Goal: Find specific page/section: Find specific page/section

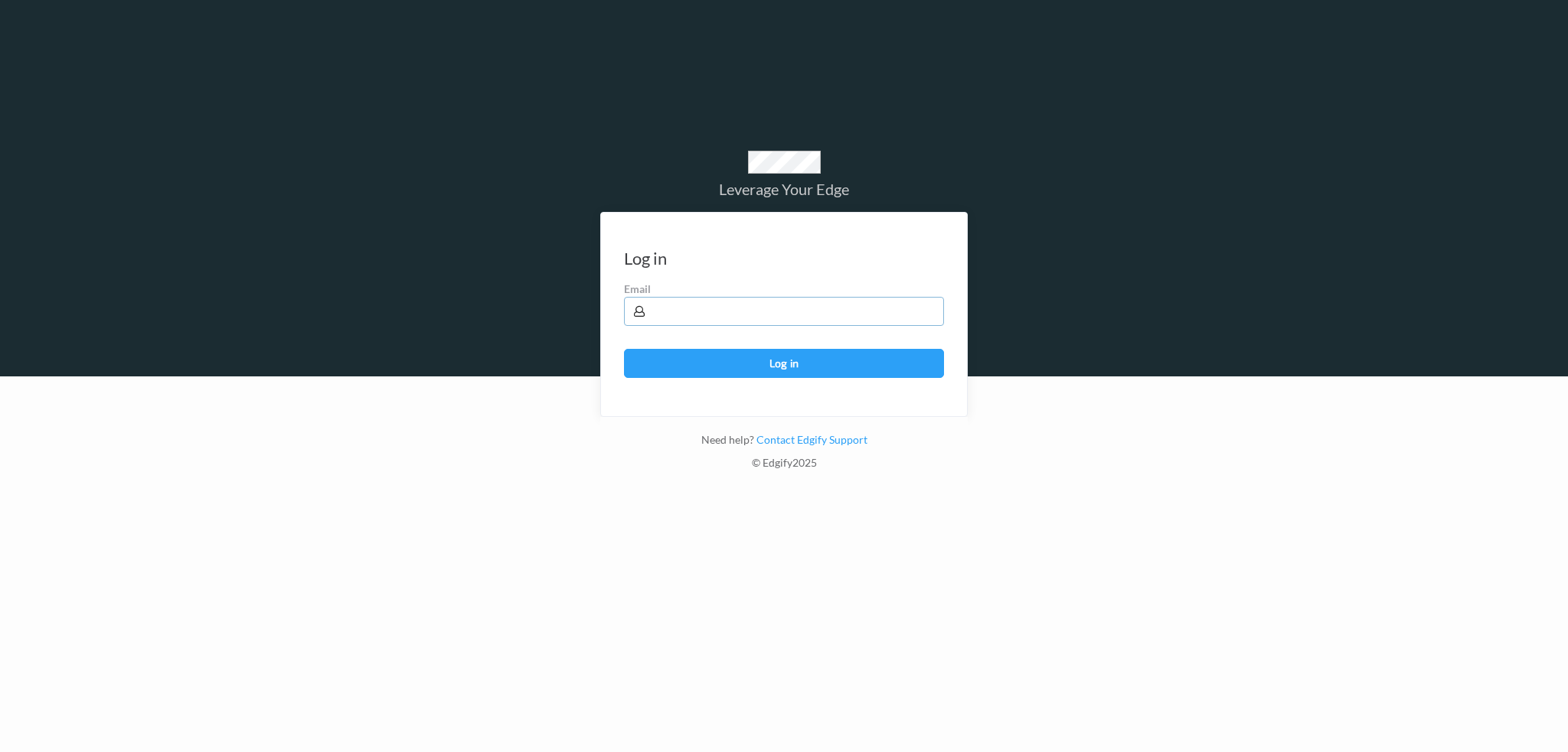
click at [708, 307] on input "text" at bounding box center [784, 312] width 320 height 29
type input "[PERSON_NAME][EMAIL_ADDRESS][PERSON_NAME][DOMAIN_NAME]"
click at [624, 349] on button "Log in" at bounding box center [784, 363] width 320 height 29
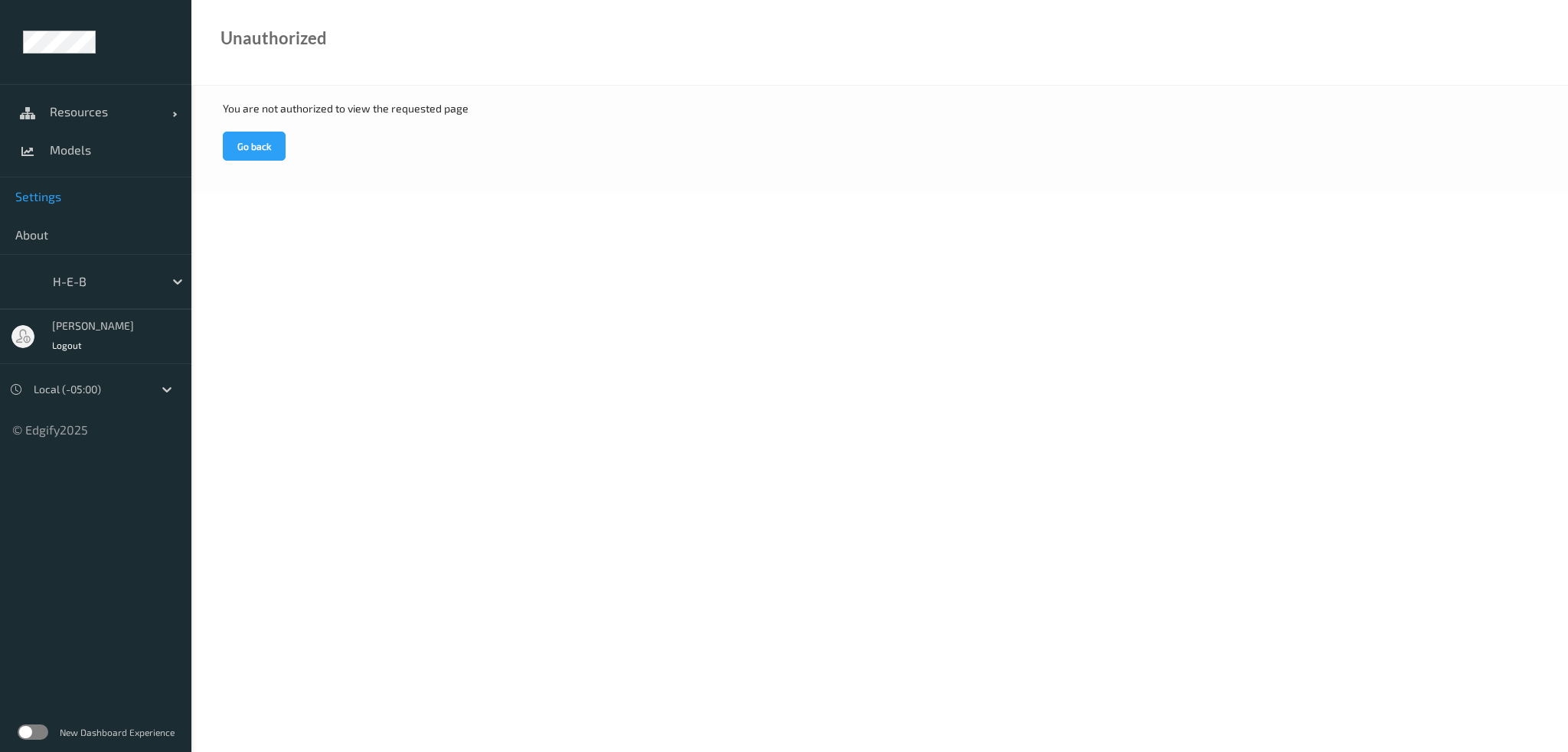
click at [82, 185] on link "Settings" at bounding box center [95, 197] width 191 height 38
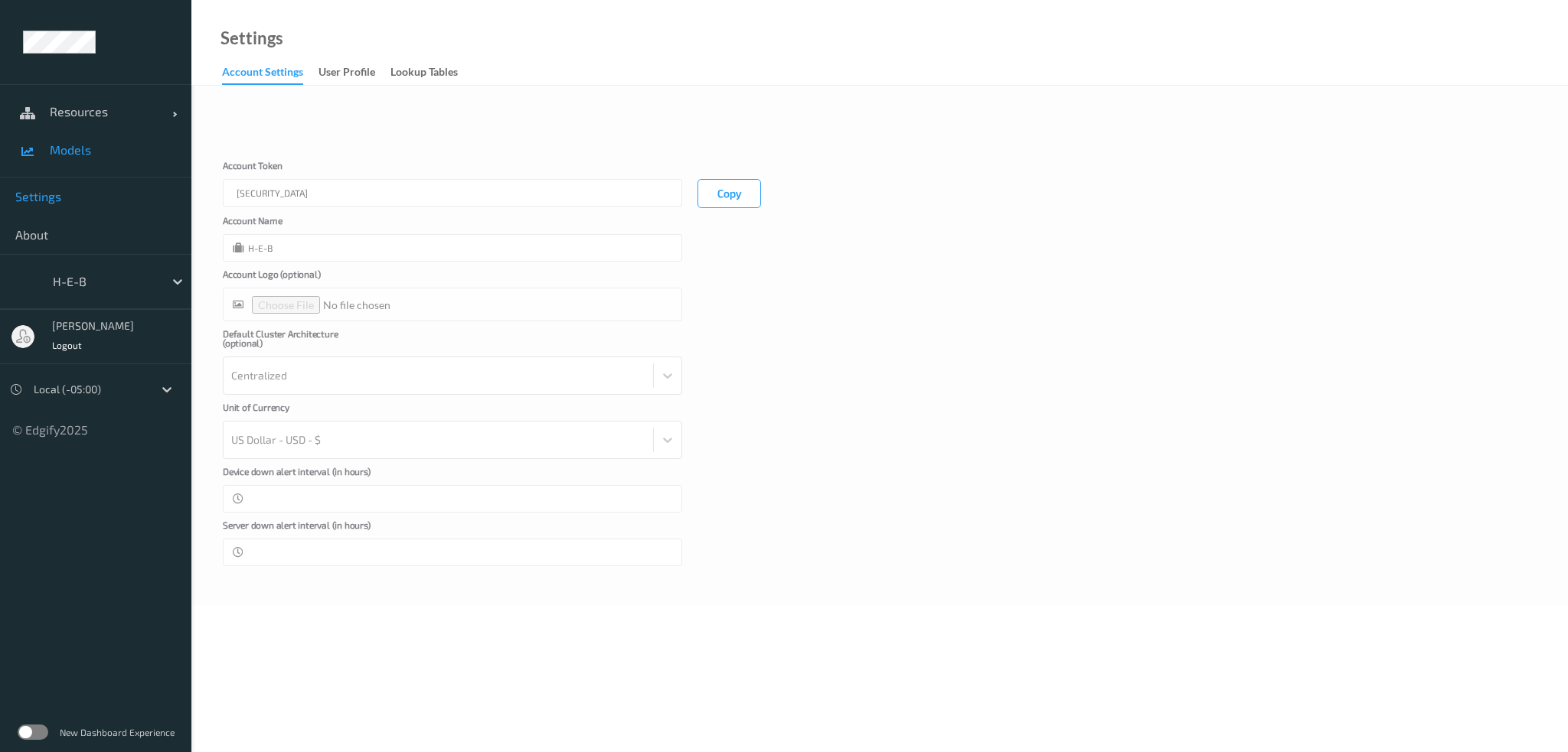
click at [77, 143] on span "Models" at bounding box center [113, 150] width 126 height 16
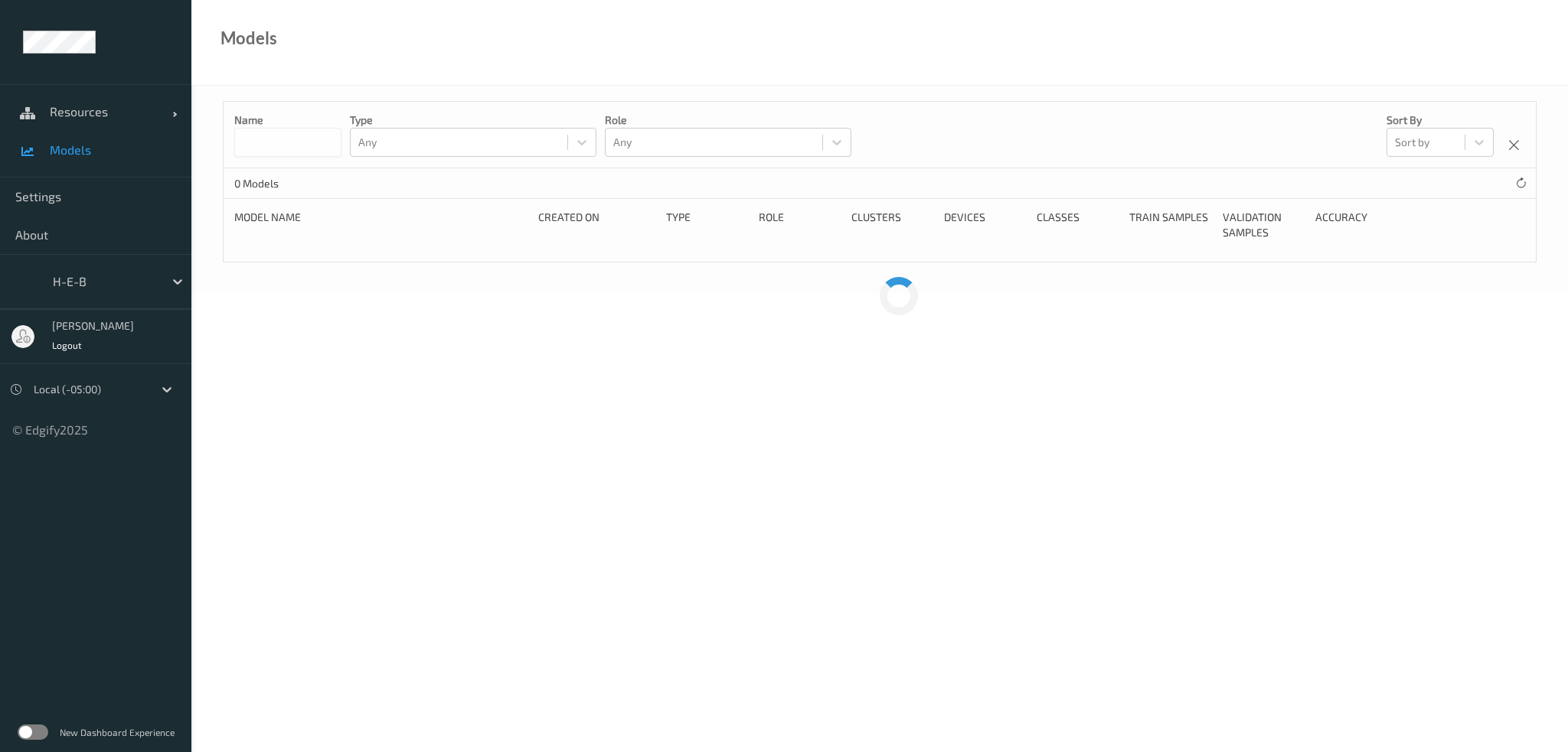
click at [279, 139] on input at bounding box center [287, 143] width 107 height 29
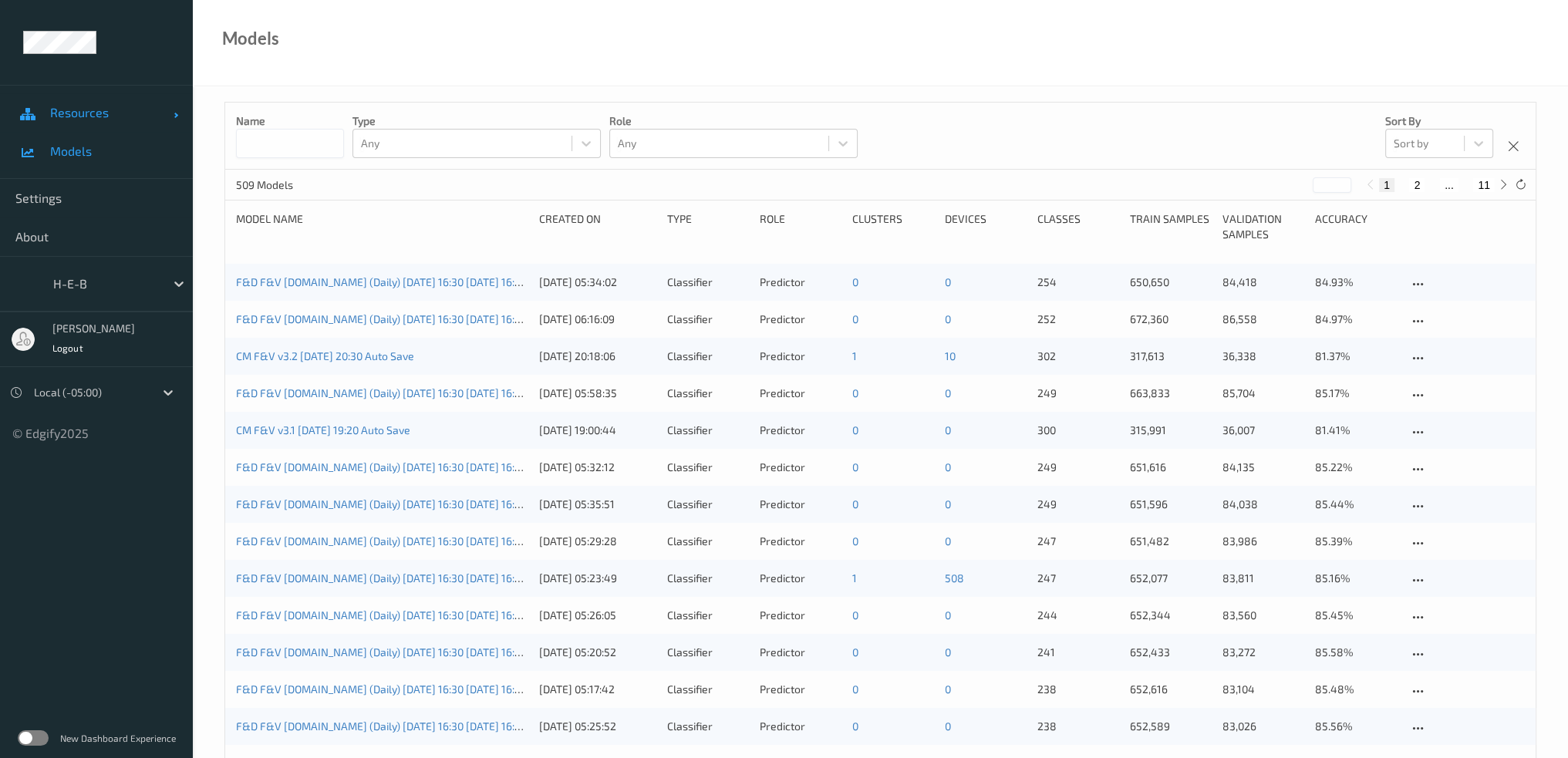
click at [108, 112] on span "Resources" at bounding box center [112, 113] width 124 height 16
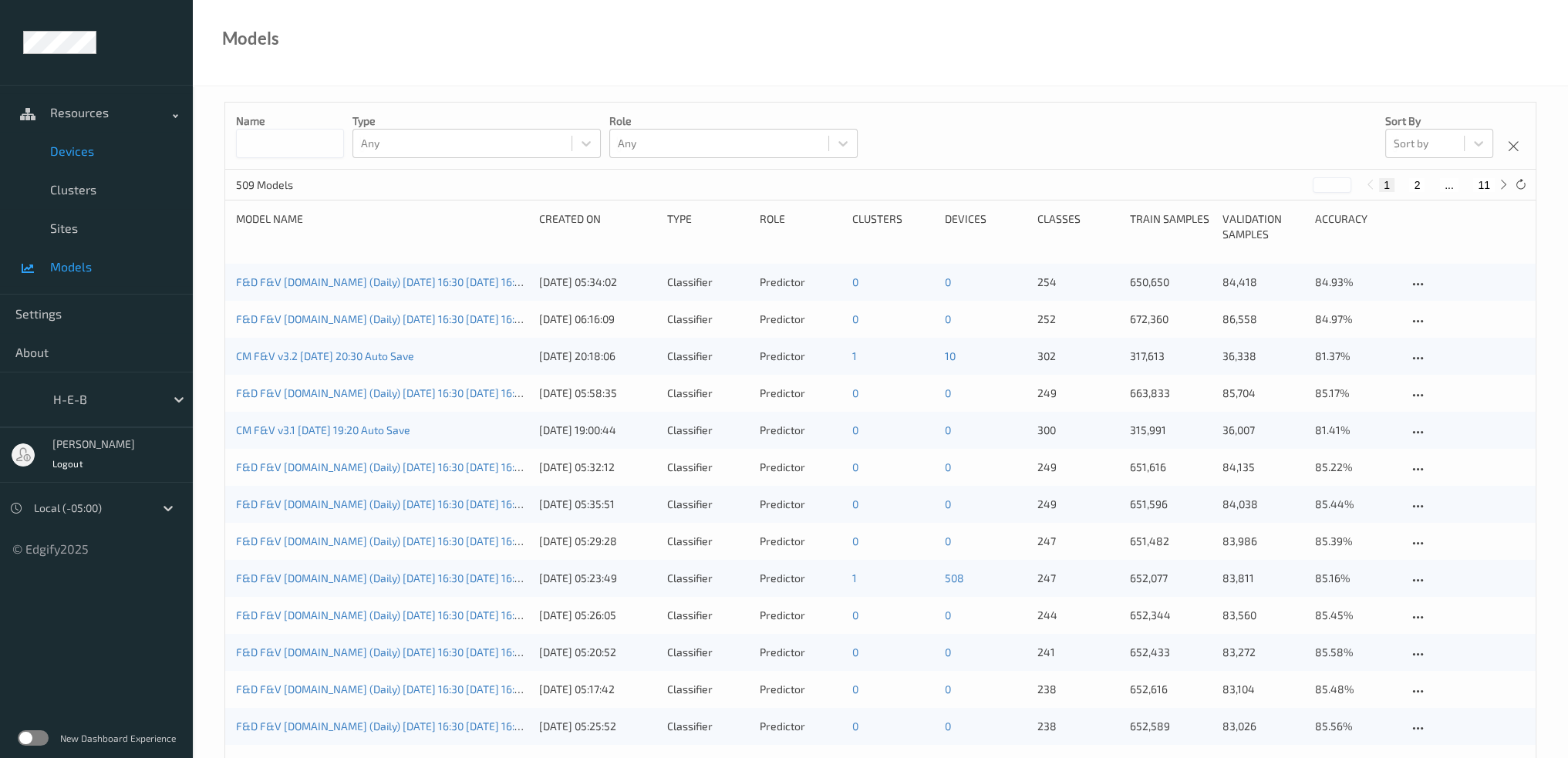
click at [96, 152] on span "Devices" at bounding box center [113, 151] width 127 height 16
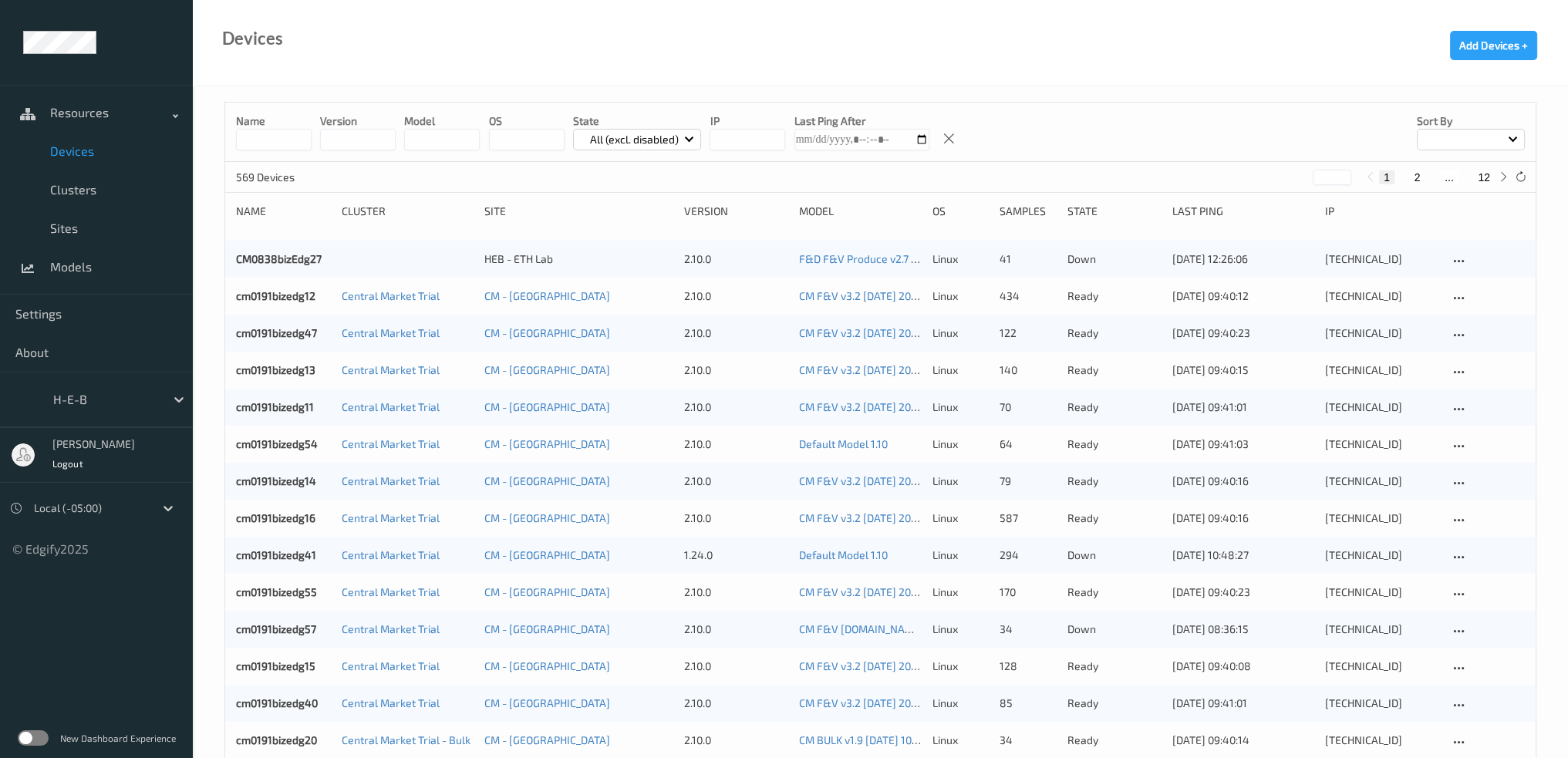
click at [276, 141] on input at bounding box center [274, 139] width 76 height 21
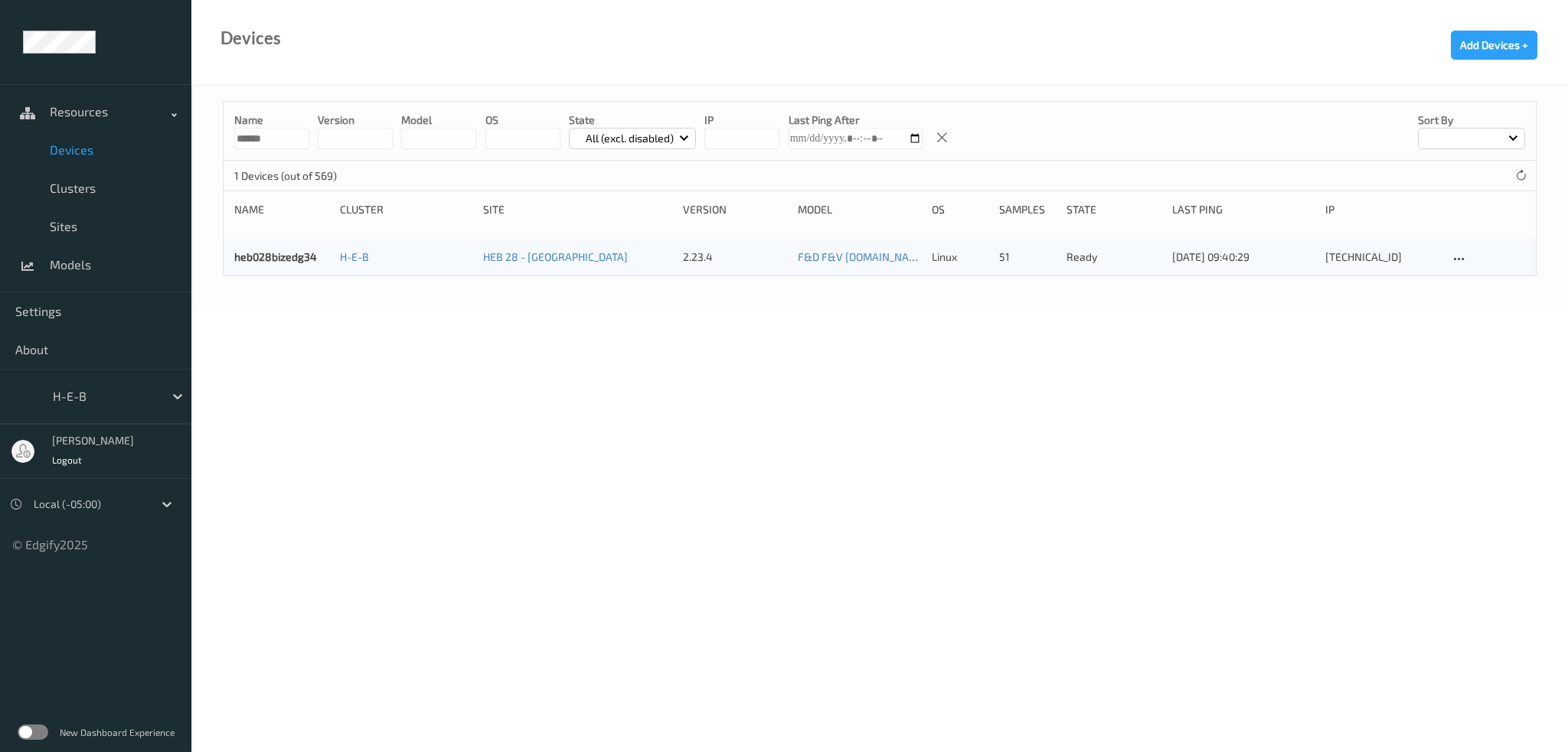
type input "******"
